Goal: Information Seeking & Learning: Understand process/instructions

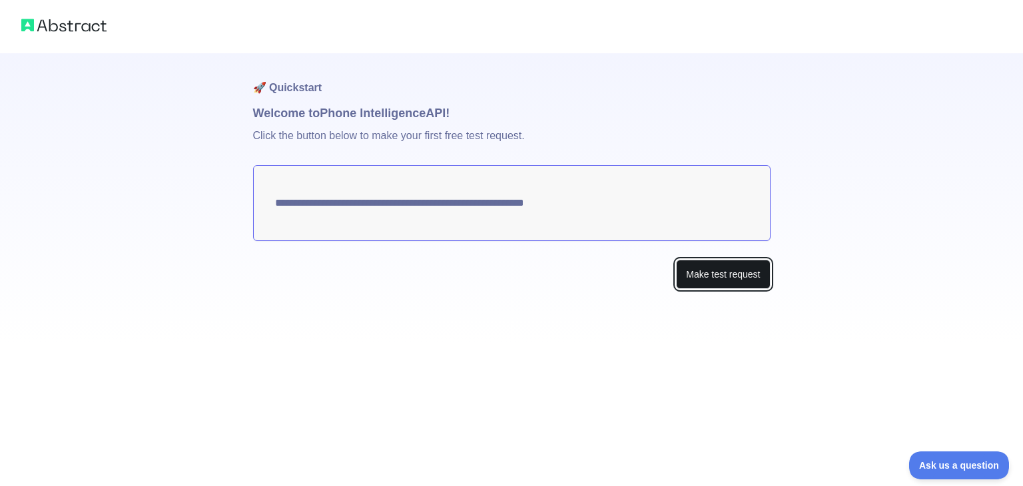
click at [708, 274] on button "Make test request" at bounding box center [723, 275] width 94 height 30
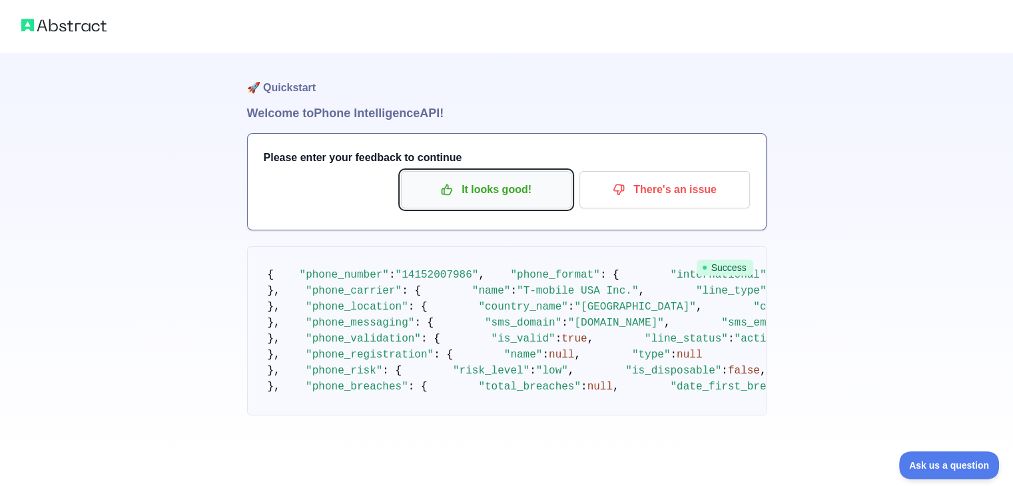
click at [494, 195] on p "It looks good!" at bounding box center [486, 190] width 151 height 23
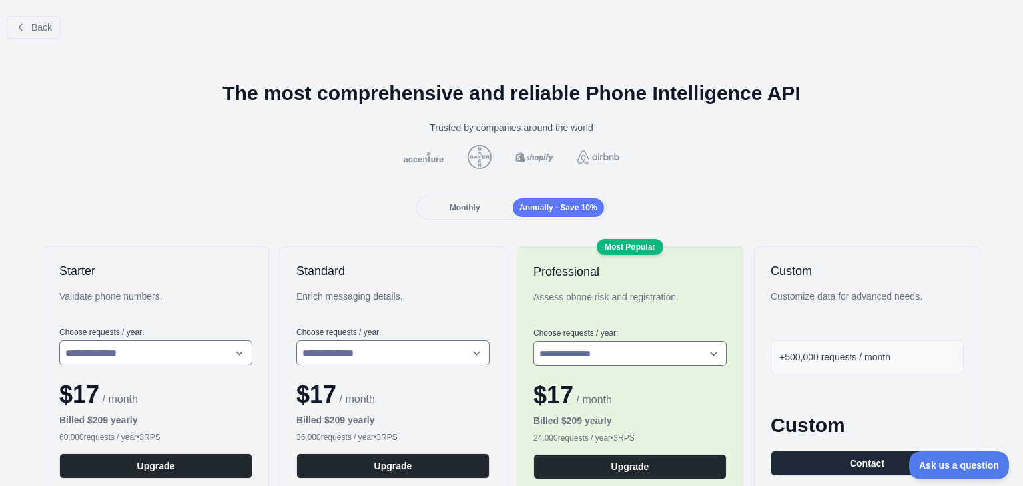
click at [466, 200] on div "Monthly" at bounding box center [464, 208] width 91 height 19
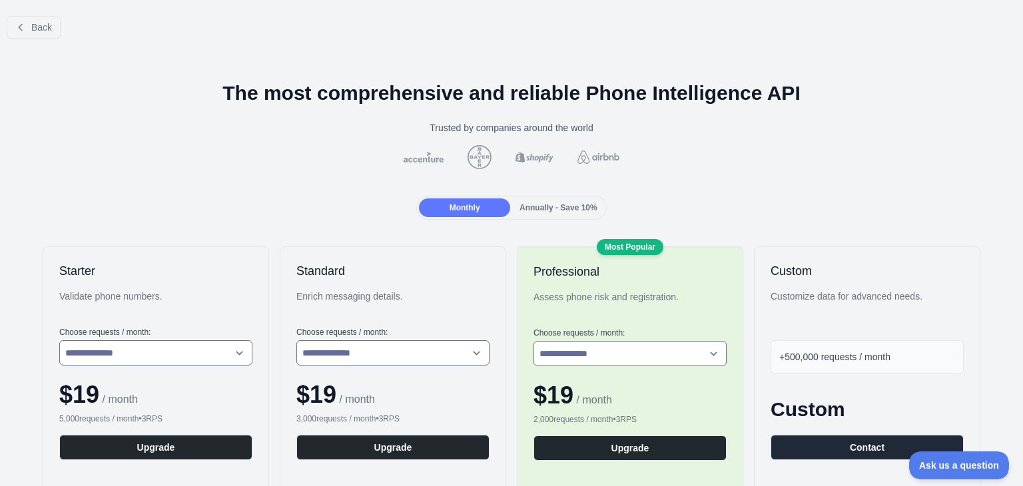
click at [466, 200] on div "Monthly" at bounding box center [464, 208] width 91 height 19
click at [41, 28] on span "Back" at bounding box center [41, 27] width 21 height 11
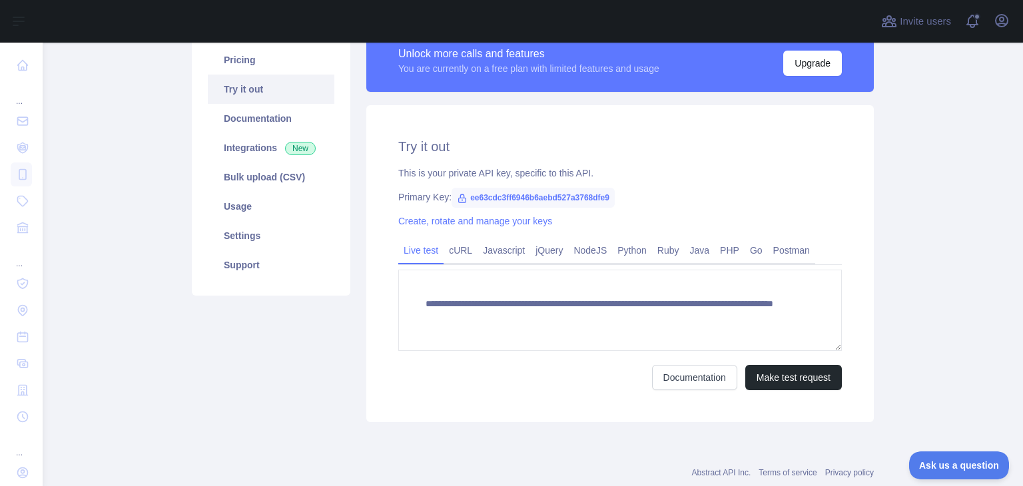
scroll to position [112, 0]
click at [496, 246] on link "Javascript" at bounding box center [504, 250] width 53 height 21
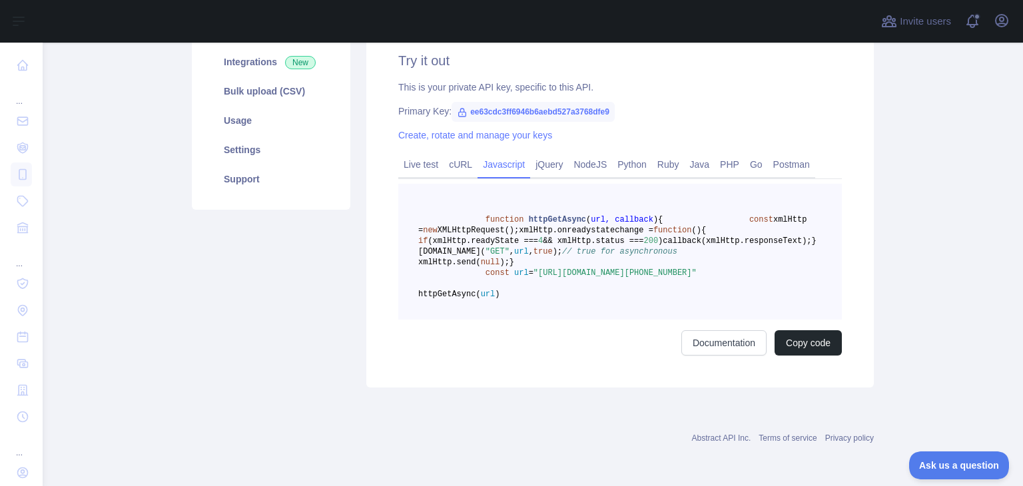
scroll to position [213, 0]
click at [786, 356] on button "Copy code" at bounding box center [808, 342] width 67 height 25
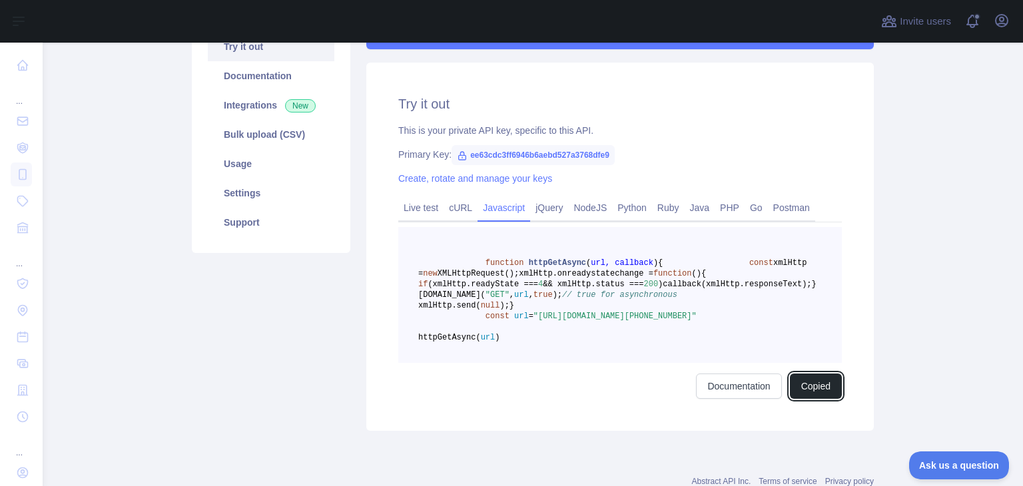
scroll to position [151, 0]
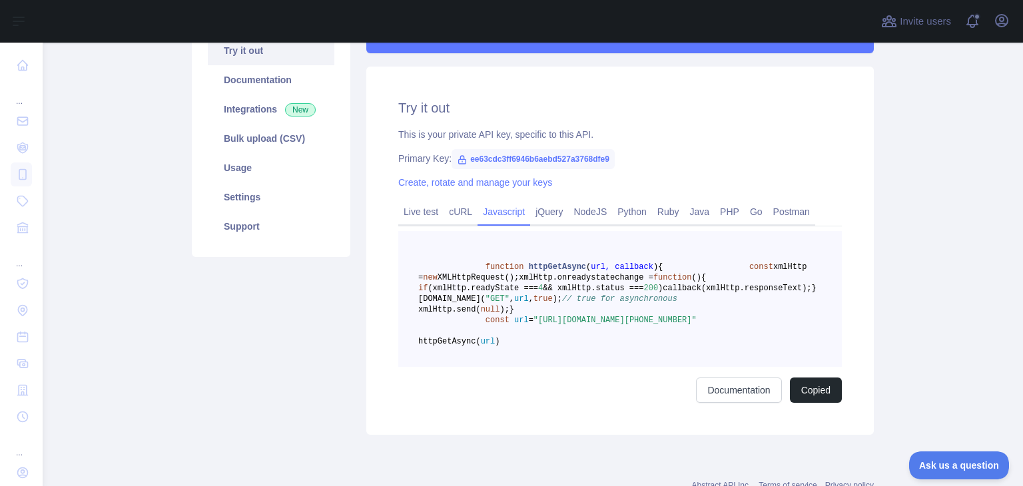
click at [477, 159] on span "ee63cdc3ff6946b6aebd527a3768dfe9" at bounding box center [533, 159] width 163 height 20
drag, startPoint x: 602, startPoint y: 161, endPoint x: 462, endPoint y: 159, distance: 139.9
click at [462, 159] on span "ee63cdc3ff6946b6aebd527a3768dfe9" at bounding box center [533, 159] width 163 height 20
click at [706, 282] on span at bounding box center [758, 277] width 105 height 9
drag, startPoint x: 532, startPoint y: 374, endPoint x: 666, endPoint y: 388, distance: 134.6
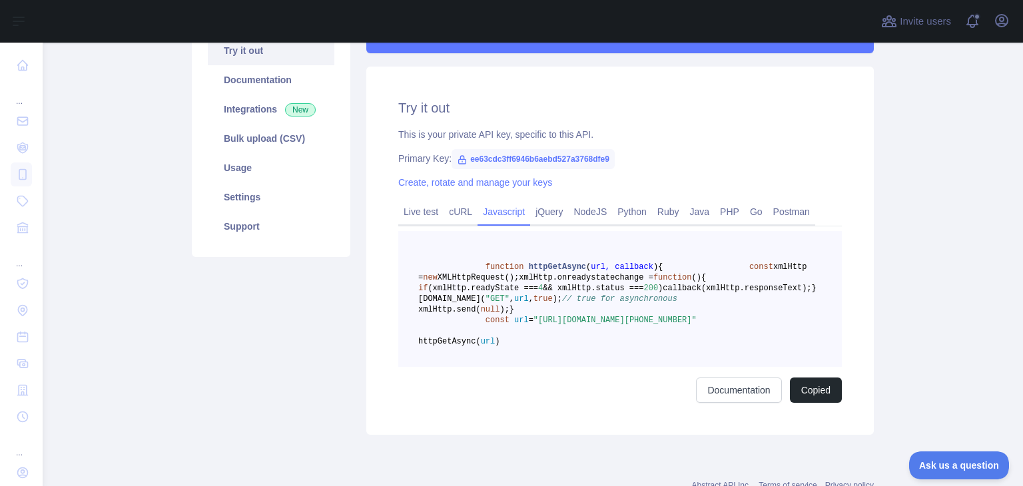
click at [666, 325] on span ""[URL][DOMAIN_NAME][PHONE_NUMBER]"" at bounding box center [615, 320] width 163 height 9
copy span "[URL][DOMAIN_NAME][PHONE_NUMBER]"
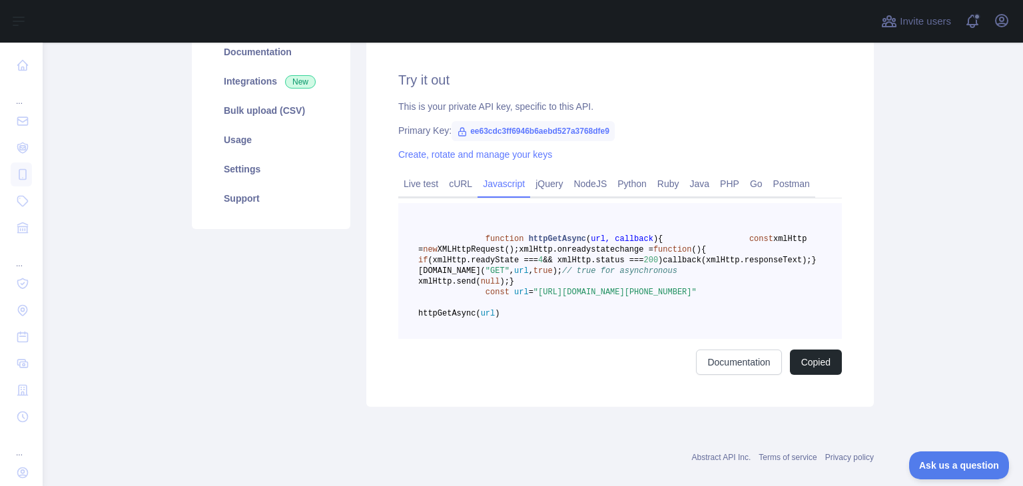
scroll to position [183, 0]
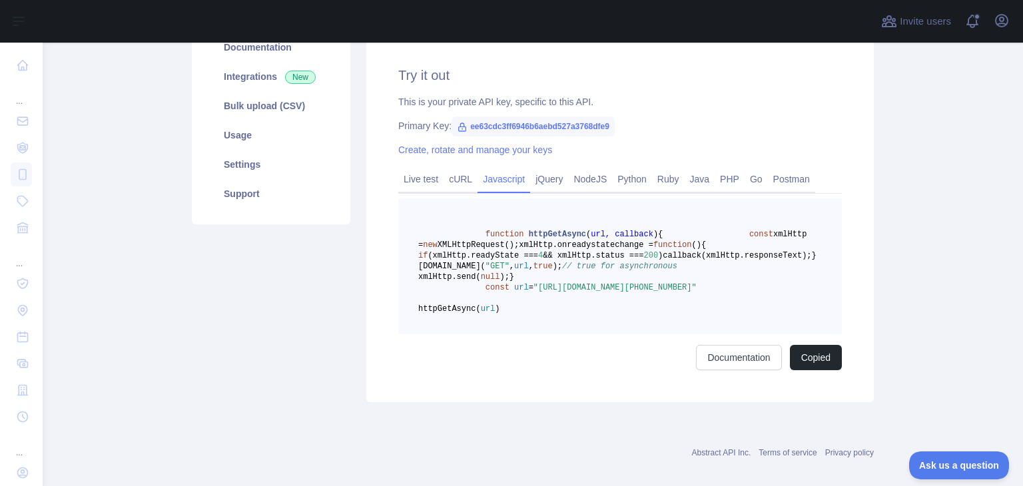
click at [450, 334] on pre "function httpGetAsync ( url, callback ) { const xmlHttp = new XMLHttpRequest();…" at bounding box center [620, 267] width 444 height 136
drag, startPoint x: 450, startPoint y: 354, endPoint x: 589, endPoint y: 355, distance: 139.2
click at [589, 292] on span ""[URL][DOMAIN_NAME][PHONE_NUMBER]"" at bounding box center [615, 287] width 163 height 9
copy span "ee63cdc3ff6946b6aebd527a3768dfe9"
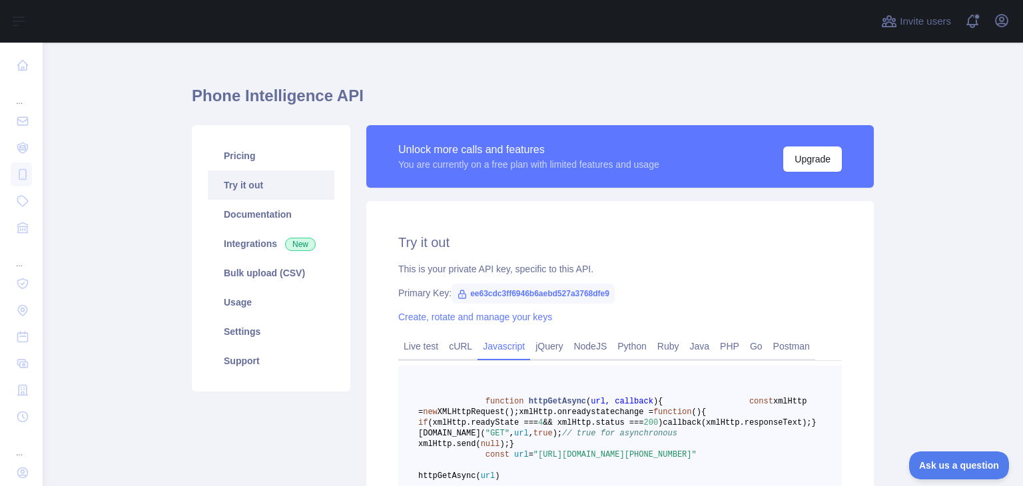
scroll to position [0, 0]
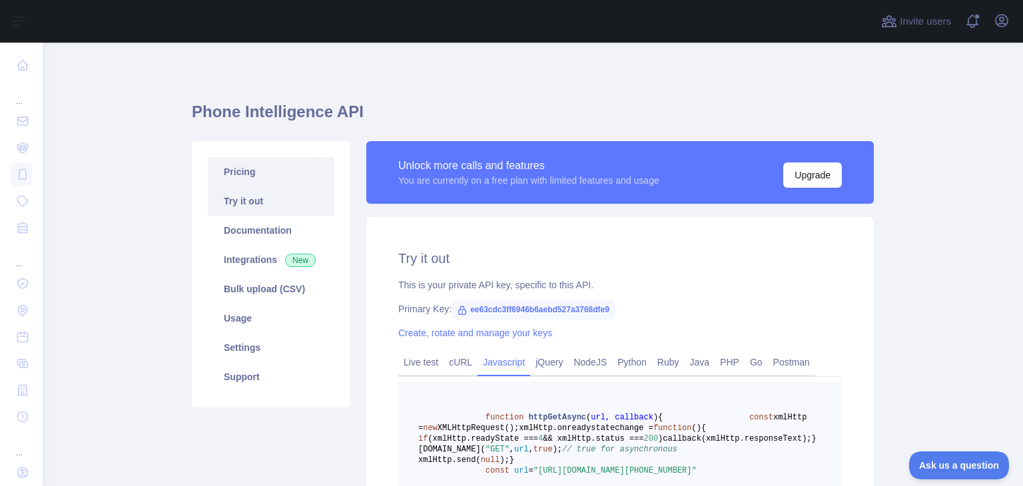
click at [250, 182] on link "Pricing" at bounding box center [271, 171] width 127 height 29
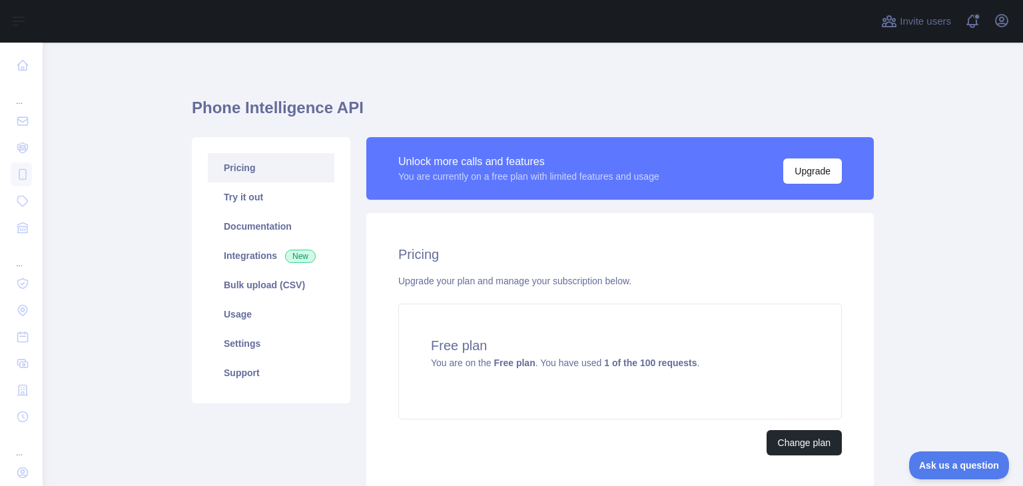
scroll to position [3, 0]
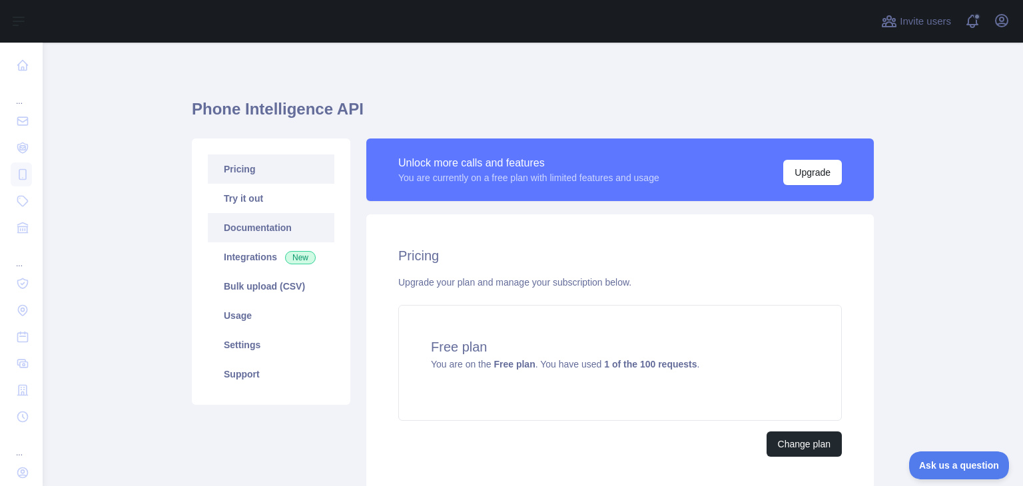
click at [261, 224] on link "Documentation" at bounding box center [271, 227] width 127 height 29
